Goal: Transaction & Acquisition: Purchase product/service

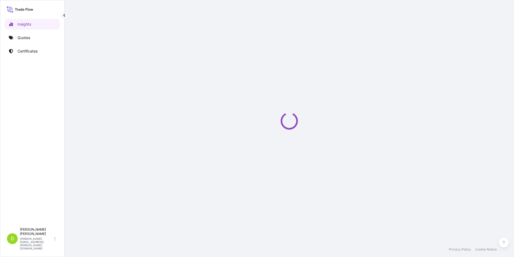
select select "2025"
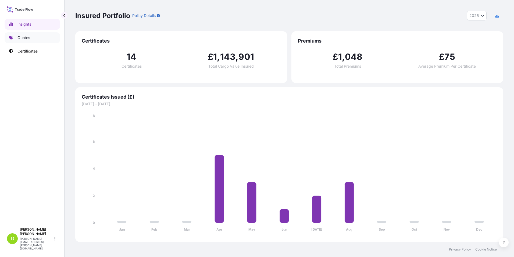
click at [19, 36] on p "Quotes" at bounding box center [23, 37] width 13 height 5
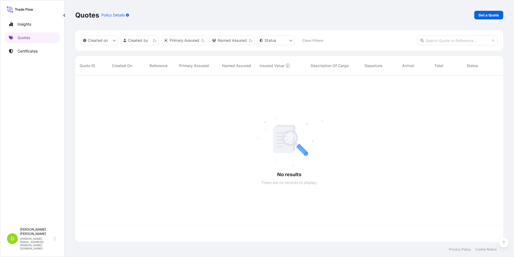
scroll to position [165, 424]
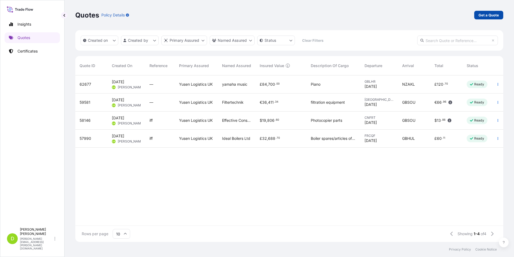
click at [480, 14] on p "Get a Quote" at bounding box center [489, 14] width 20 height 5
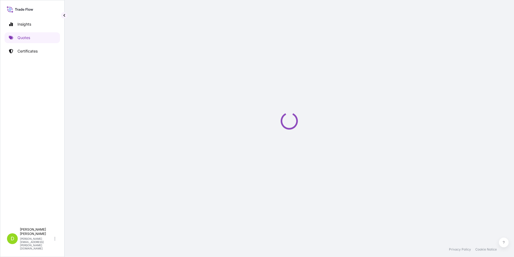
select select "Sea"
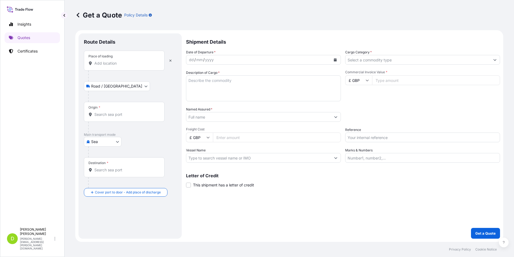
click at [106, 65] on input "Place of loading" at bounding box center [125, 63] width 63 height 5
click at [104, 64] on input "Place of loading" at bounding box center [125, 63] width 63 height 5
paste input "Oratex Inc, [STREET_ADDRESS][PERSON_NAME]"
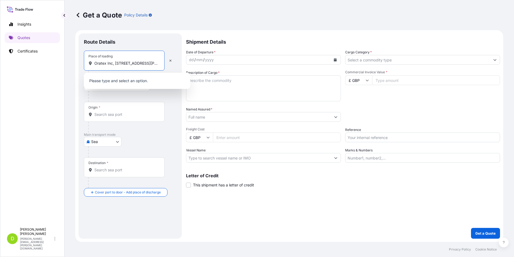
scroll to position [0, 30]
click at [133, 84] on span "ORATEX Inc, [STREET_ADDRESS][PERSON_NAME]" at bounding box center [144, 82] width 84 height 11
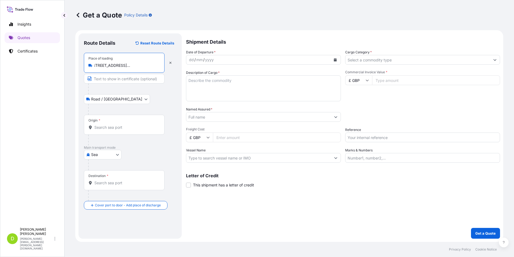
type input "ORATEX Inc, [STREET_ADDRESS][PERSON_NAME]"
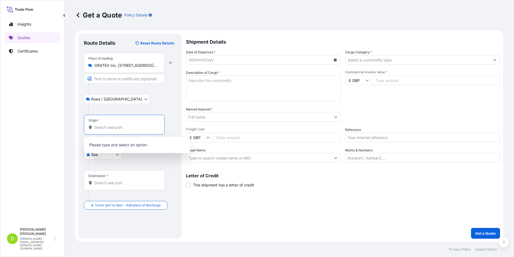
click at [103, 127] on input "Origin *" at bounding box center [125, 127] width 63 height 5
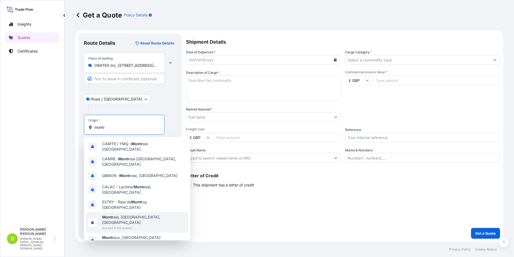
click at [123, 214] on span "Montr eal, [GEOGRAPHIC_DATA], [GEOGRAPHIC_DATA]" at bounding box center [144, 219] width 84 height 11
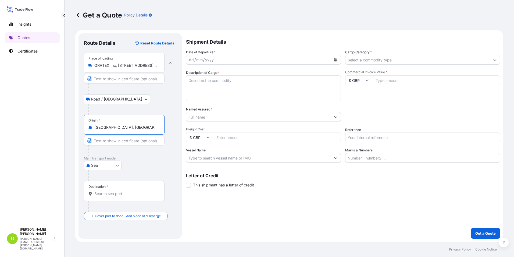
type input "[GEOGRAPHIC_DATA], [GEOGRAPHIC_DATA], [GEOGRAPHIC_DATA]"
click at [111, 194] on input "Destination *" at bounding box center [125, 193] width 63 height 5
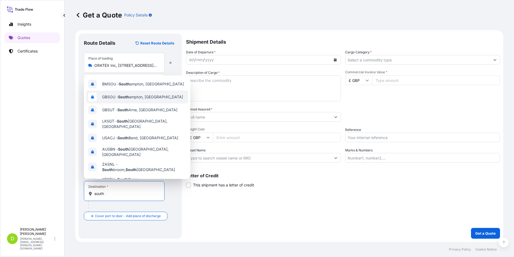
click at [136, 96] on span "GBSOU - [GEOGRAPHIC_DATA], [GEOGRAPHIC_DATA]" at bounding box center [142, 96] width 81 height 5
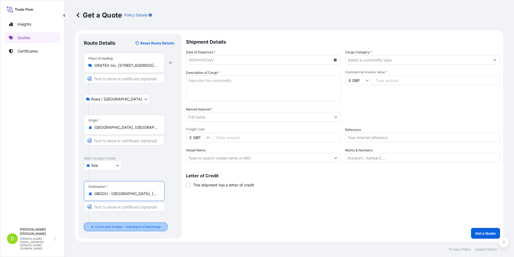
type input "GBSOU - [GEOGRAPHIC_DATA], [GEOGRAPHIC_DATA]"
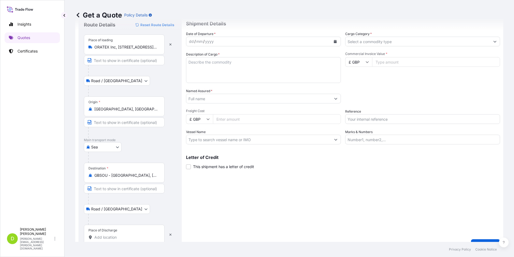
scroll to position [30, 0]
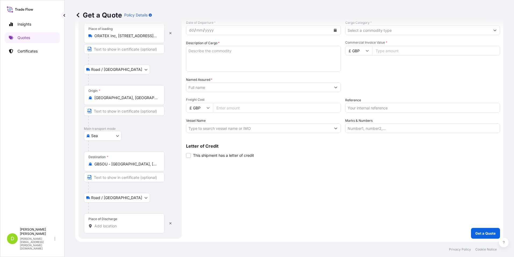
click at [107, 224] on input "Place of Discharge" at bounding box center [125, 225] width 63 height 5
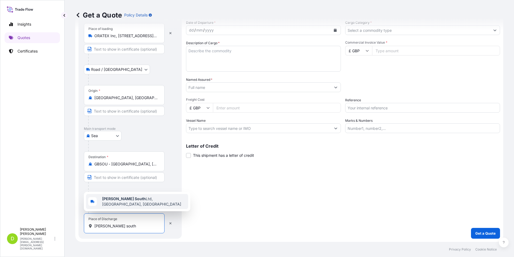
click at [127, 199] on b "[PERSON_NAME] South" at bounding box center [124, 198] width 44 height 5
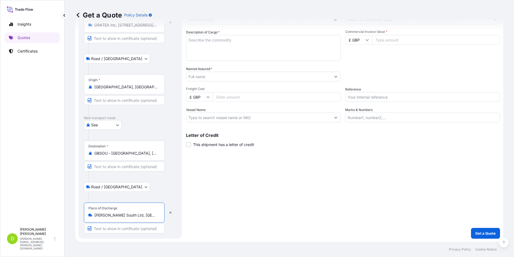
scroll to position [0, 0]
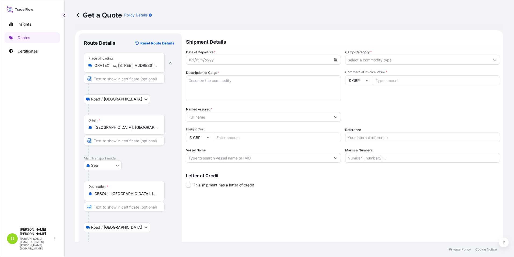
type input "[PERSON_NAME] South Ltd, [GEOGRAPHIC_DATA], [GEOGRAPHIC_DATA], [GEOGRAPHIC_DATA]"
click at [334, 60] on icon "Calendar" at bounding box center [335, 59] width 3 height 3
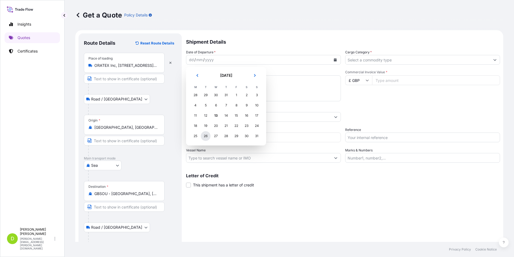
click at [207, 136] on div "26" at bounding box center [206, 136] width 10 height 10
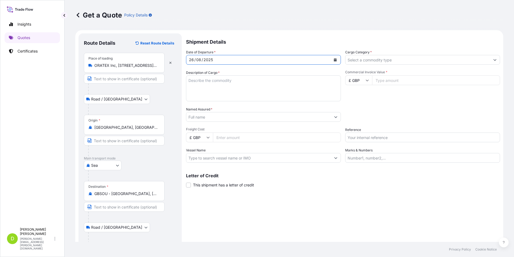
click at [221, 82] on textarea "Description of Cargo *" at bounding box center [263, 88] width 155 height 26
type textarea "Medical Garements/Devices"
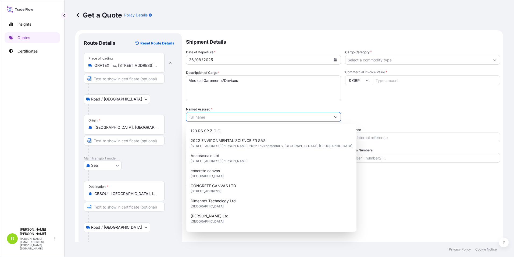
click at [290, 117] on input "Named Assured *" at bounding box center [258, 117] width 145 height 10
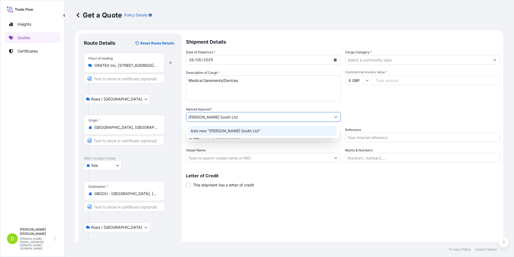
click at [239, 130] on span "Add new "[PERSON_NAME] South Ltd"" at bounding box center [226, 130] width 70 height 5
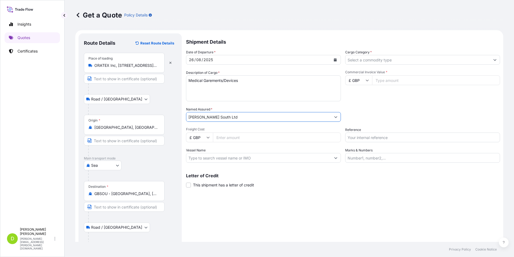
type input "[PERSON_NAME] South Ltd"
click at [221, 137] on input "Freight Cost" at bounding box center [277, 137] width 128 height 10
type input "1768"
click at [493, 61] on icon "Show suggestions" at bounding box center [494, 59] width 3 height 3
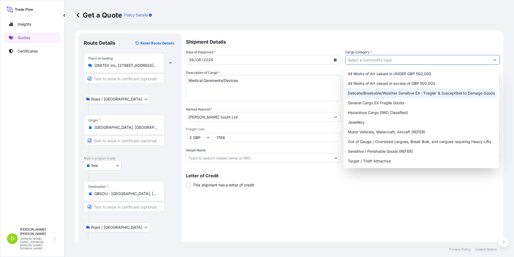
click at [395, 93] on div "Delicate/Breakable/Weather Sensitive EX- 'Fragile' & Susceptible to Damage Goods" at bounding box center [421, 93] width 151 height 10
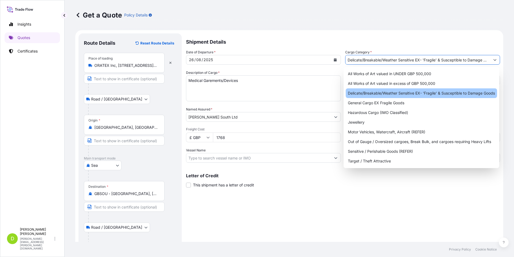
type input "Delicate/Breakable/Weather Sensitive EX- 'Fragile' & Susceptible to Damage Goods"
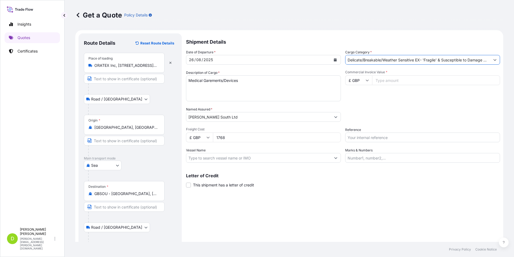
click at [381, 79] on input "Commercial Invoice Value *" at bounding box center [436, 80] width 128 height 10
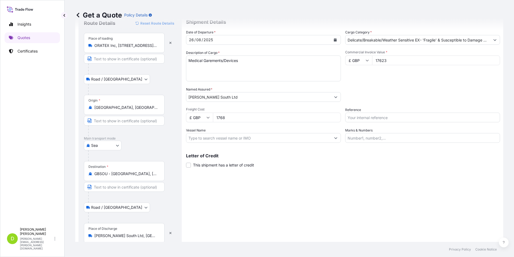
scroll to position [40, 0]
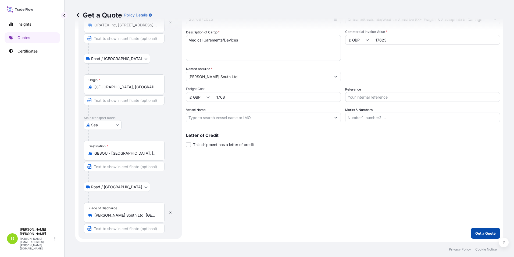
type input "17623"
click at [479, 230] on button "Get a Quote" at bounding box center [485, 233] width 29 height 11
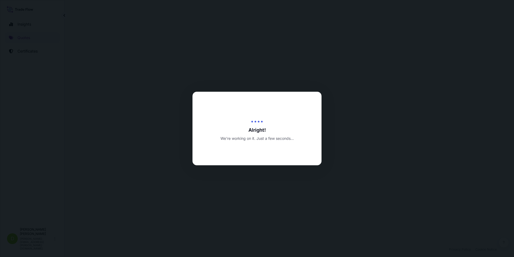
select select "Road / [GEOGRAPHIC_DATA]"
select select "Sea"
select select "Road / [GEOGRAPHIC_DATA]"
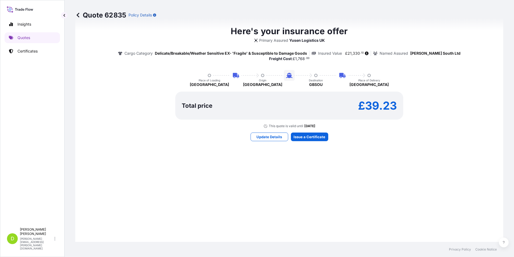
scroll to position [339, 0]
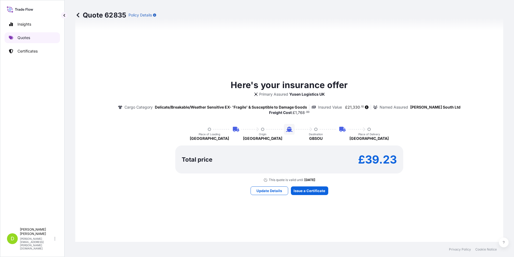
click at [28, 37] on p "Quotes" at bounding box center [23, 37] width 13 height 5
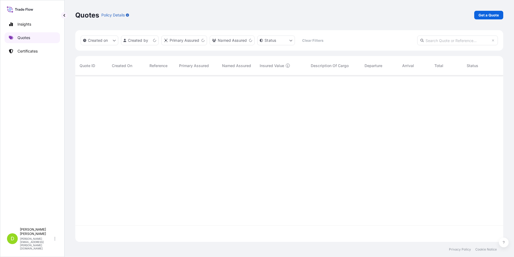
scroll to position [165, 424]
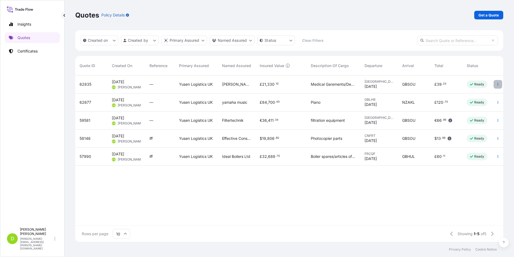
click at [499, 84] on icon "button" at bounding box center [497, 84] width 3 height 3
